Goal: Information Seeking & Learning: Learn about a topic

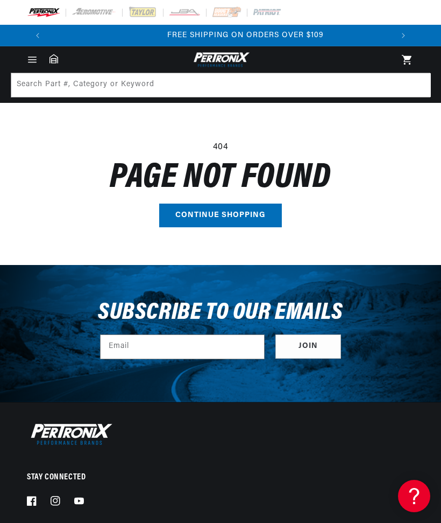
scroll to position [0, 689]
click at [32, 61] on icon "Menu" at bounding box center [32, 59] width 11 height 11
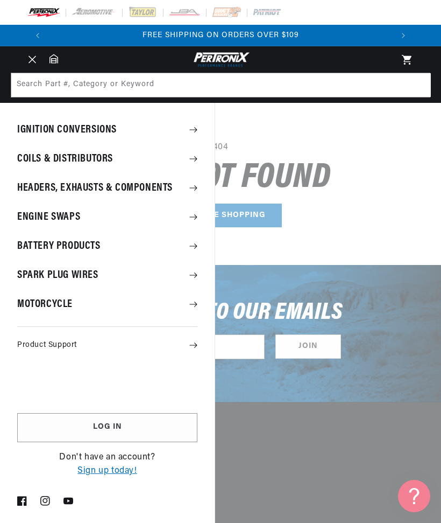
click at [44, 66] on summary "Menu" at bounding box center [32, 60] width 24 height 12
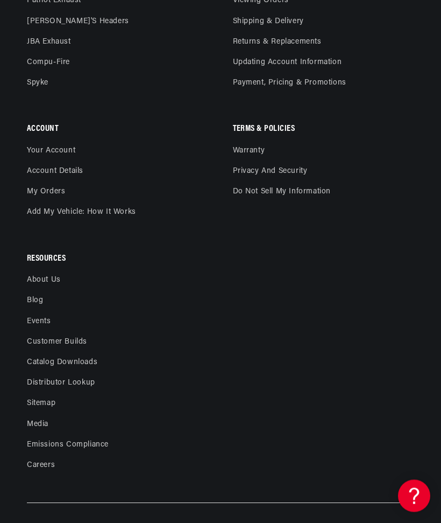
scroll to position [0, 0]
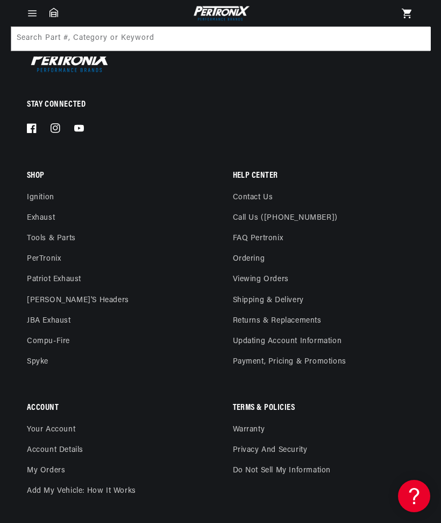
click at [273, 238] on link "FAQ Pertronix" at bounding box center [258, 238] width 51 height 20
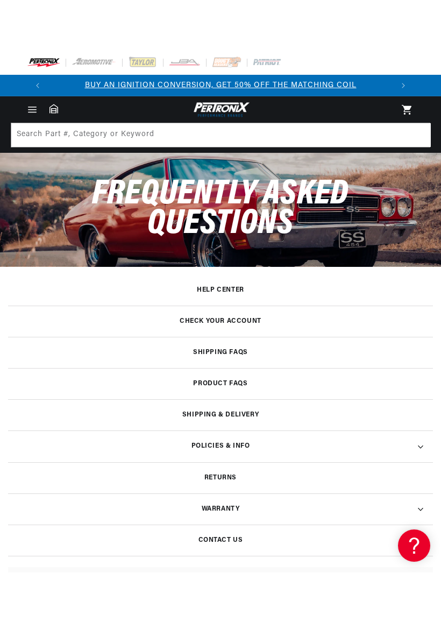
scroll to position [26, 0]
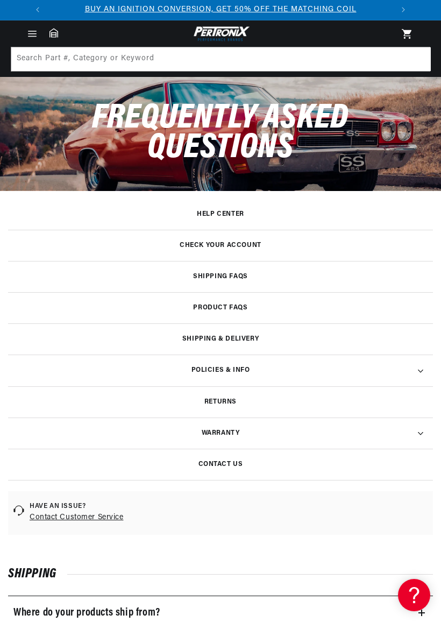
click at [241, 307] on h3 "Product FAQs" at bounding box center [220, 307] width 54 height 5
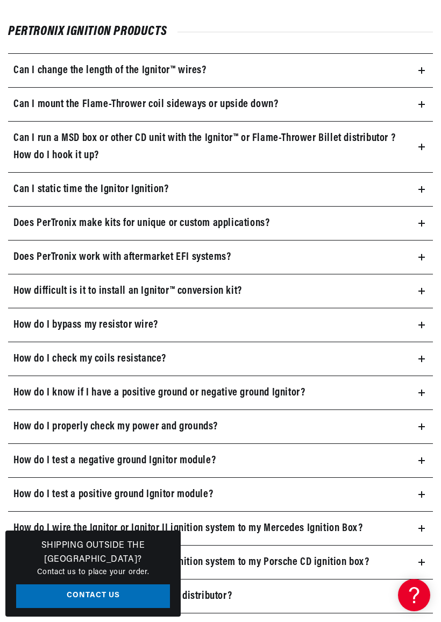
click at [414, 324] on summary "How do I bypass my resistor wire?" at bounding box center [220, 324] width 425 height 33
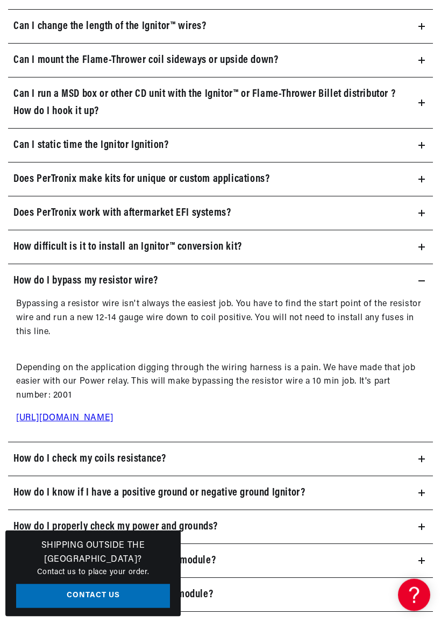
click at [55, 415] on link "http://shop.pertronix.com/pertronix-2001-ignition-power-relay-kit.html#.W5r5iKZ…" at bounding box center [64, 419] width 97 height 9
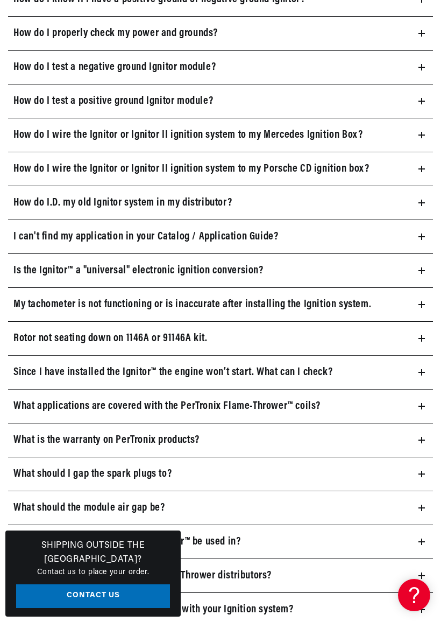
scroll to position [0, 345]
click at [321, 409] on summary "What applications are covered with the PerTronix Flame-Thrower™ coils?" at bounding box center [220, 406] width 425 height 33
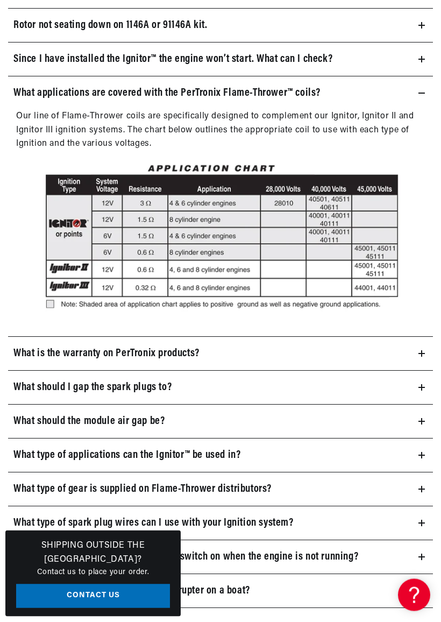
scroll to position [1422, 0]
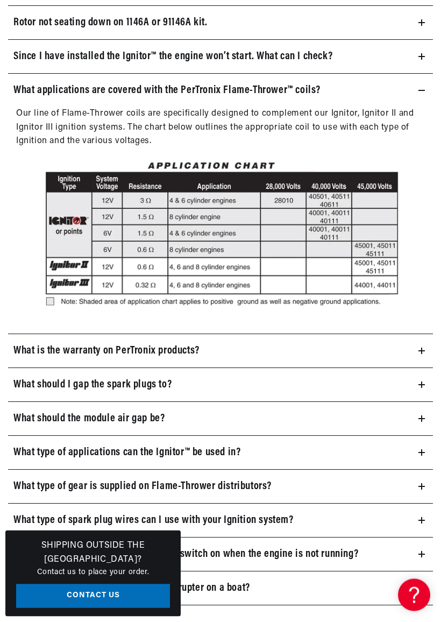
click at [412, 378] on summary "What should I gap the spark plugs to?" at bounding box center [220, 385] width 425 height 33
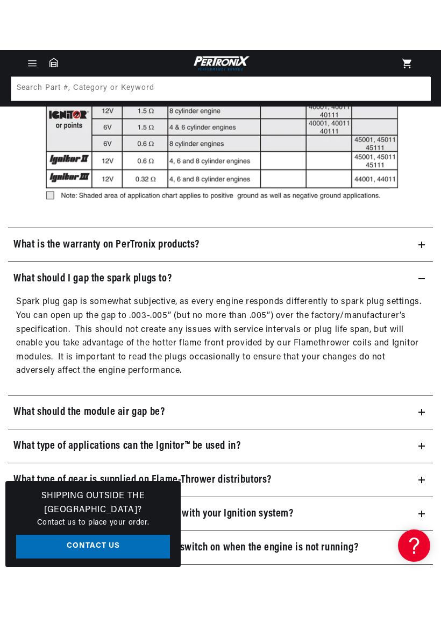
scroll to position [1571, 0]
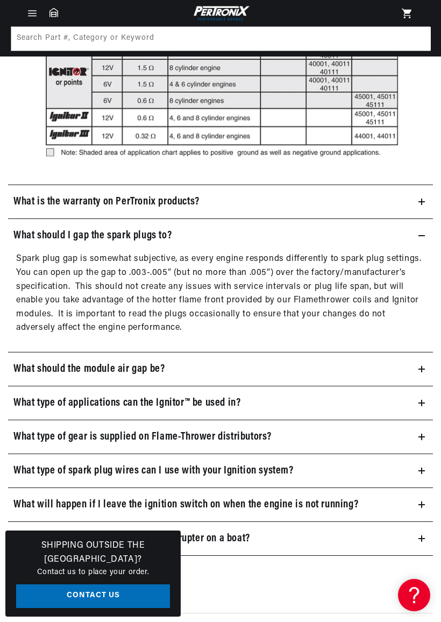
click at [415, 357] on summary "What should the module air gap be?" at bounding box center [220, 369] width 425 height 33
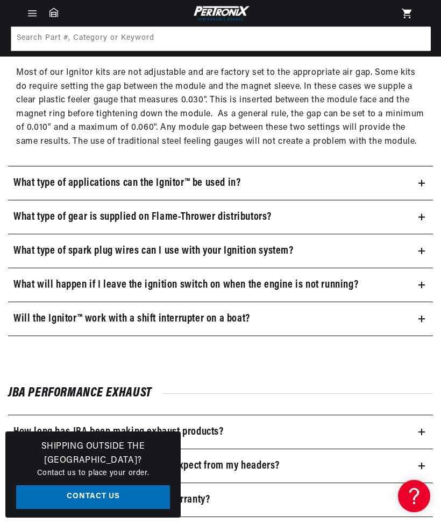
scroll to position [1851, 0]
